Goal: Task Accomplishment & Management: Use online tool/utility

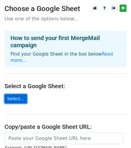
click at [16, 94] on link "Select..." at bounding box center [15, 98] width 22 height 9
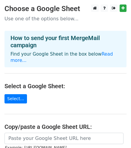
scroll to position [85, 0]
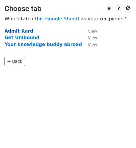
click at [21, 31] on strong "Admit Kard" at bounding box center [18, 30] width 28 height 5
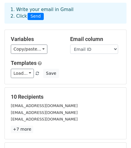
scroll to position [34, 0]
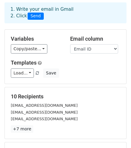
click at [25, 48] on div "Variables Copy/paste... {{Student name }} {{Username }} {{Email ID }} Email col…" at bounding box center [65, 57] width 121 height 54
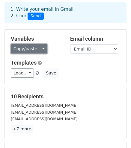
click at [20, 44] on link "Copy/paste..." at bounding box center [29, 48] width 37 height 9
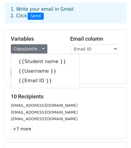
click at [87, 60] on h5 "Templates" at bounding box center [65, 63] width 109 height 7
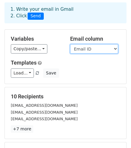
click at [85, 44] on select "Student name Username Email ID" at bounding box center [94, 48] width 48 height 9
click at [70, 44] on select "Student name Username Email ID" at bounding box center [94, 48] width 48 height 9
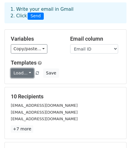
click at [19, 69] on link "Load..." at bounding box center [22, 73] width 23 height 9
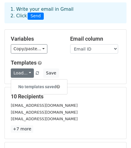
click at [75, 69] on div "Load... No templates saved Save" at bounding box center [65, 73] width 118 height 9
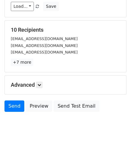
scroll to position [107, 0]
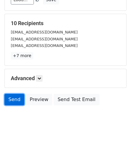
click at [11, 94] on link "Send" at bounding box center [14, 99] width 20 height 11
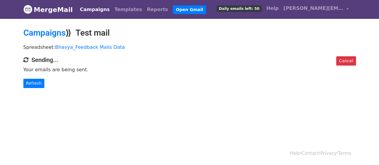
click at [227, 63] on div "Cancel Sending... Your emails are being sent. Refresh" at bounding box center [190, 72] width 342 height 32
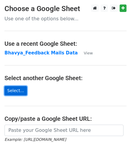
click at [13, 91] on link "Select..." at bounding box center [15, 90] width 22 height 9
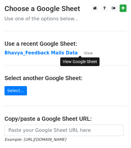
click at [84, 52] on small "View" at bounding box center [88, 53] width 9 height 4
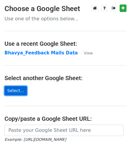
click at [14, 91] on link "Select..." at bounding box center [15, 90] width 22 height 9
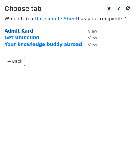
click at [21, 30] on strong "Admit Kard" at bounding box center [18, 30] width 28 height 5
